Goal: Find specific page/section: Find specific page/section

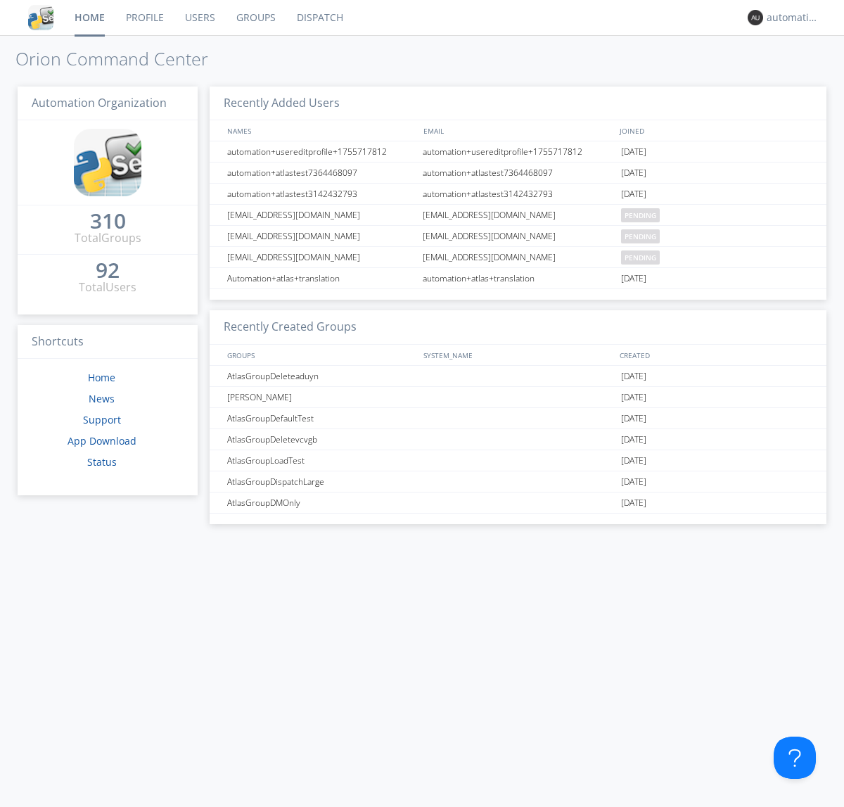
click at [319, 18] on link "Dispatch" at bounding box center [320, 17] width 68 height 35
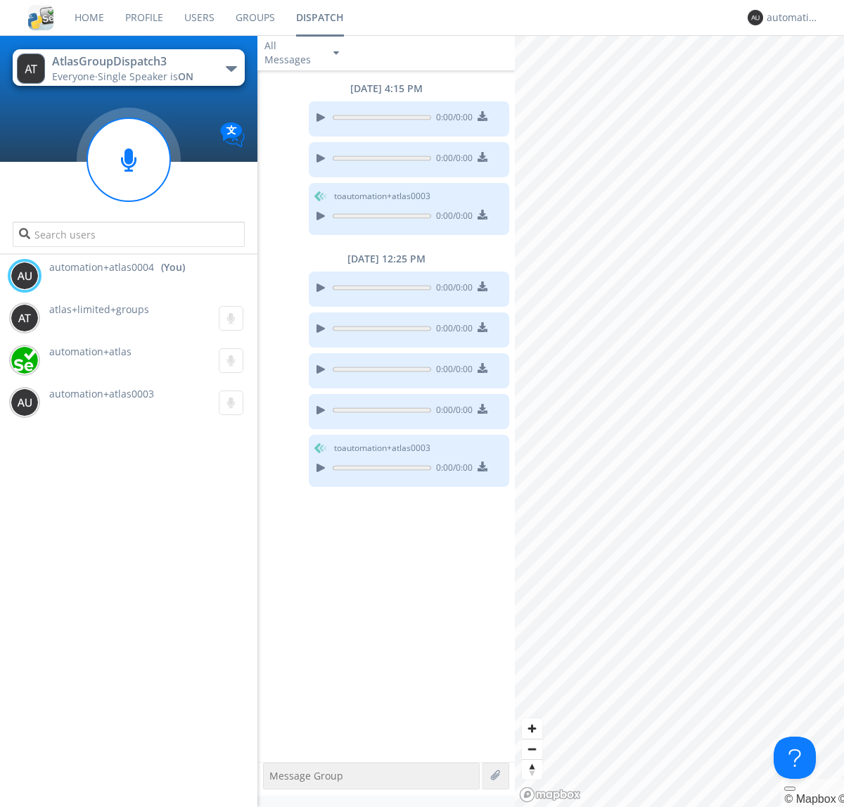
click at [231, 68] on div "button" at bounding box center [231, 69] width 11 height 6
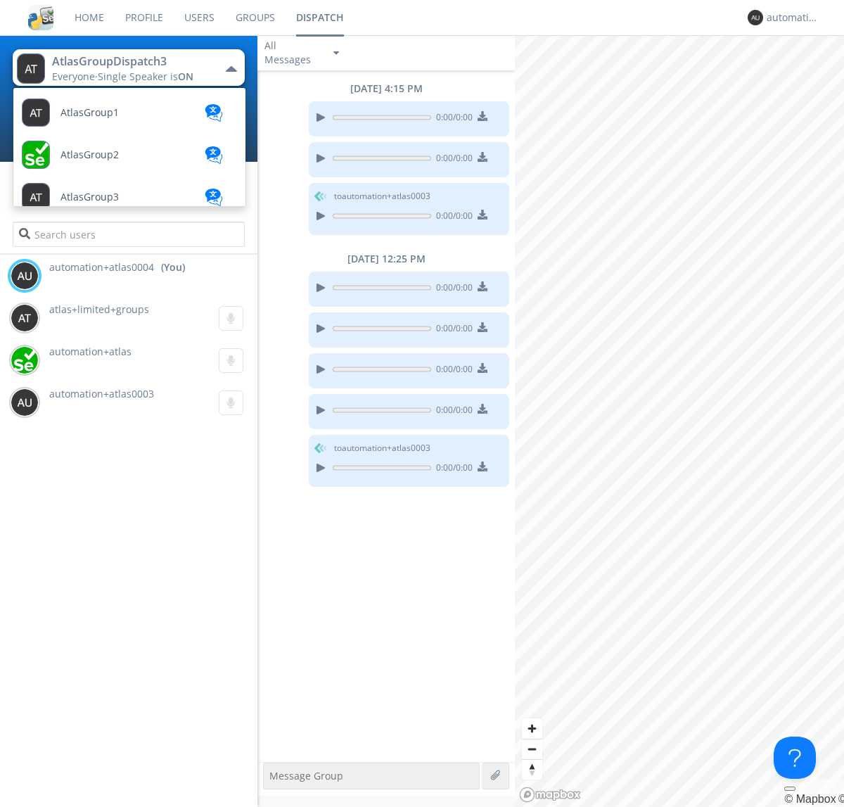
click at [106, 118] on span "AtlasGroupDispatch" at bounding box center [90, 113] width 58 height 11
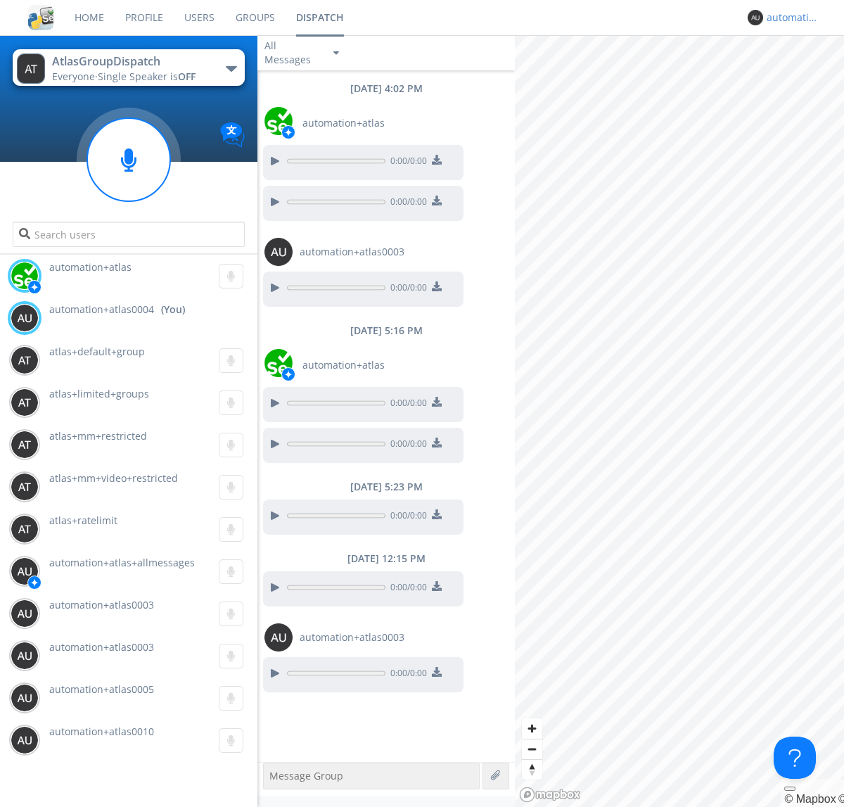
click at [789, 18] on div "automation+atlas0004" at bounding box center [793, 18] width 53 height 14
